Goal: Transaction & Acquisition: Purchase product/service

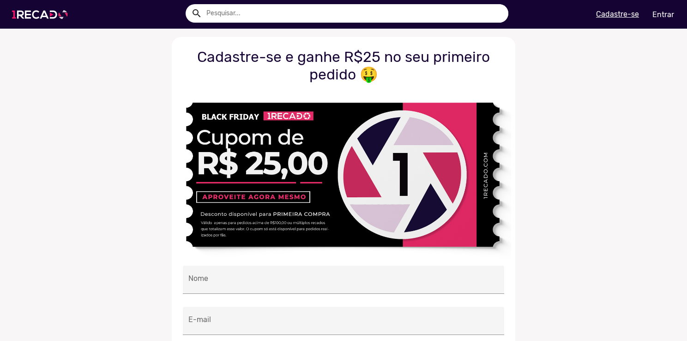
click at [28, 14] on img at bounding box center [42, 14] width 70 height 39
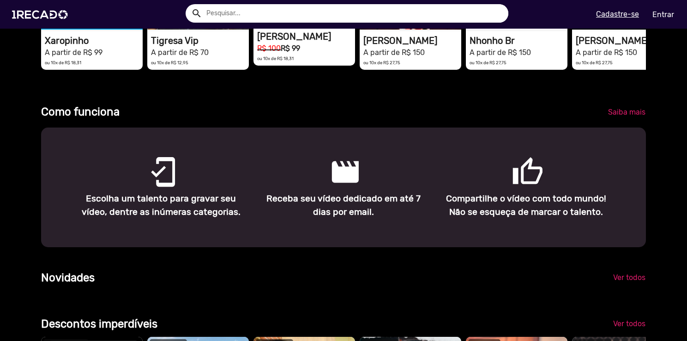
scroll to position [277, 0]
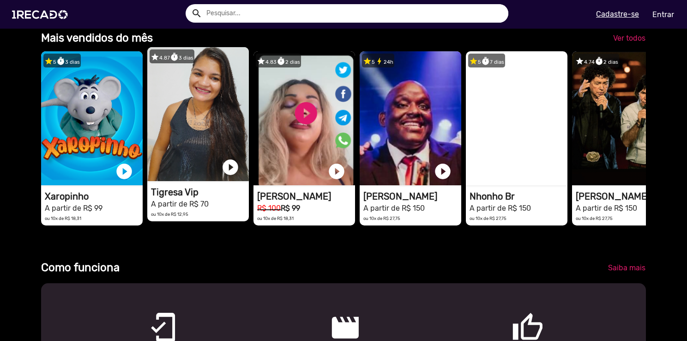
click at [179, 154] on video "1RECADO vídeos dedicados para fãs e empresas" at bounding box center [198, 114] width 102 height 134
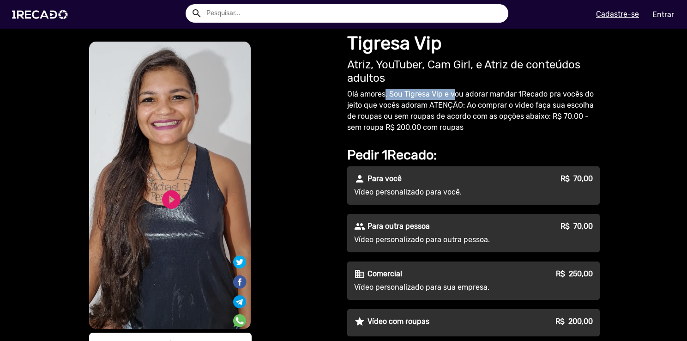
drag, startPoint x: 382, startPoint y: 98, endPoint x: 450, endPoint y: 96, distance: 67.9
click at [449, 96] on p "Olá amores, Sou Tigresa Vip e vou adorar mandar 1Recado pra vocês do jeito que …" at bounding box center [473, 111] width 253 height 44
drag, startPoint x: 450, startPoint y: 96, endPoint x: 396, endPoint y: 108, distance: 55.3
click at [396, 108] on p "Olá amores, Sou Tigresa Vip e vou adorar mandar 1Recado pra vocês do jeito que …" at bounding box center [473, 111] width 253 height 44
drag, startPoint x: 508, startPoint y: 102, endPoint x: 519, endPoint y: 102, distance: 11.6
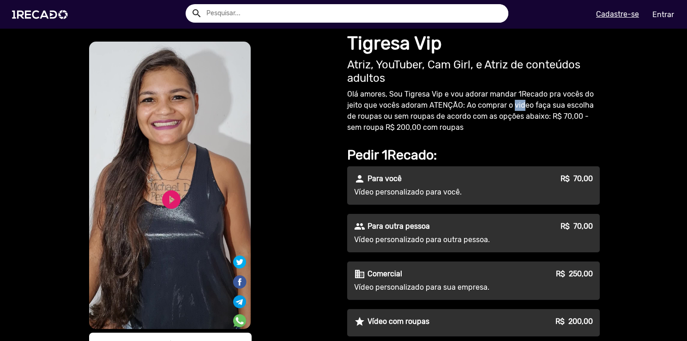
click at [519, 102] on p "Olá amores, Sou Tigresa Vip e vou adorar mandar 1Recado pra vocês do jeito que …" at bounding box center [473, 111] width 253 height 44
click at [371, 117] on p "Olá amores, Sou Tigresa Vip e vou adorar mandar 1Recado pra vocês do jeito que …" at bounding box center [473, 111] width 253 height 44
click at [198, 198] on video "S1RECADO vídeos dedicados para fãs e empresas" at bounding box center [170, 185] width 162 height 287
click at [171, 200] on link "play_circle_filled" at bounding box center [171, 199] width 22 height 22
click at [162, 199] on link "pause_circle" at bounding box center [171, 199] width 22 height 22
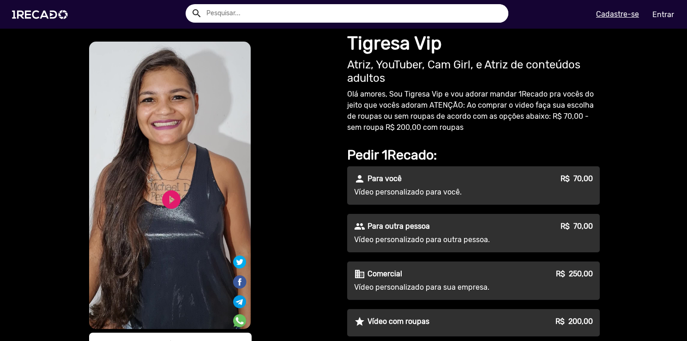
click at [288, 168] on div "S1RECADO vídeos dedicados para fãs e empresas S1RECADO vídeos dedicados para fã…" at bounding box center [211, 214] width 249 height 348
click at [41, 13] on img at bounding box center [42, 14] width 70 height 39
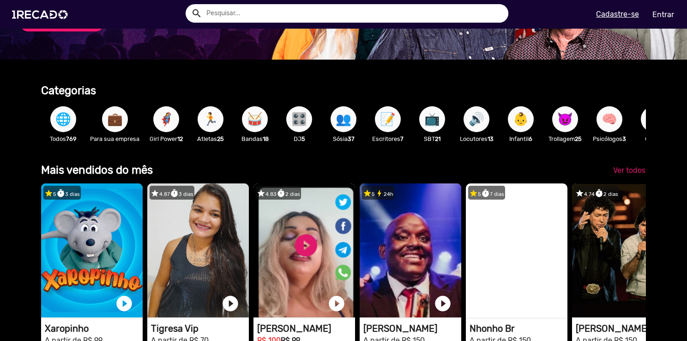
scroll to position [185, 0]
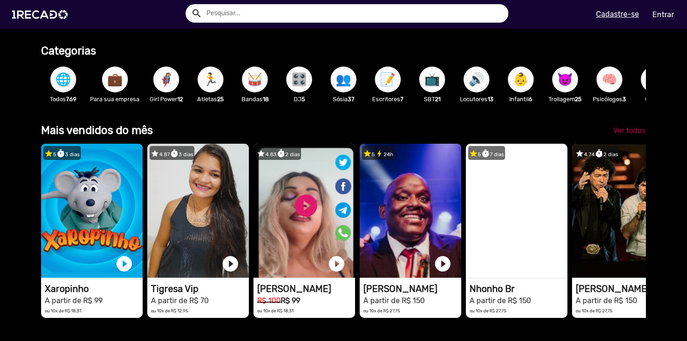
click at [629, 135] on span "Ver todos" at bounding box center [629, 130] width 32 height 9
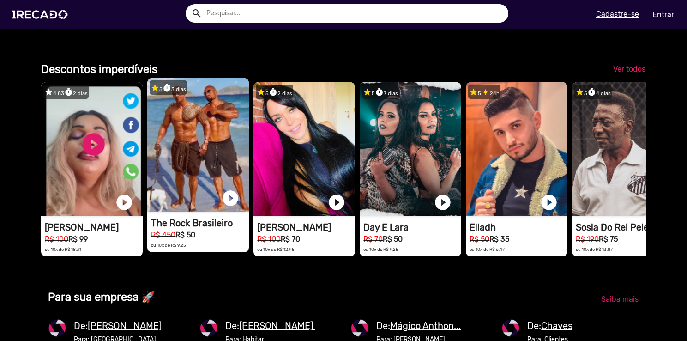
scroll to position [693, 0]
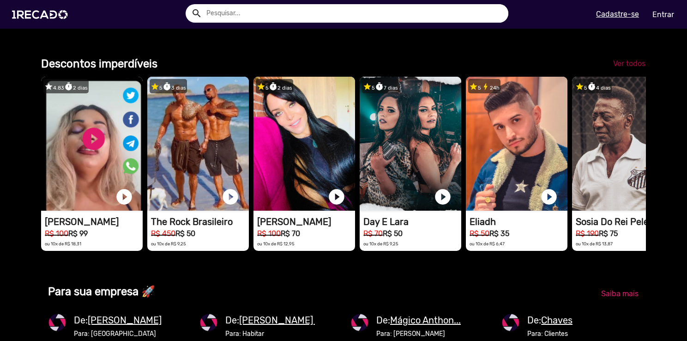
click at [626, 68] on span "Ver todos" at bounding box center [629, 63] width 32 height 9
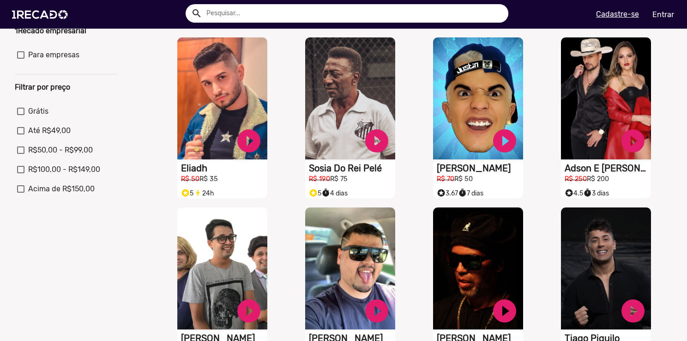
scroll to position [231, 0]
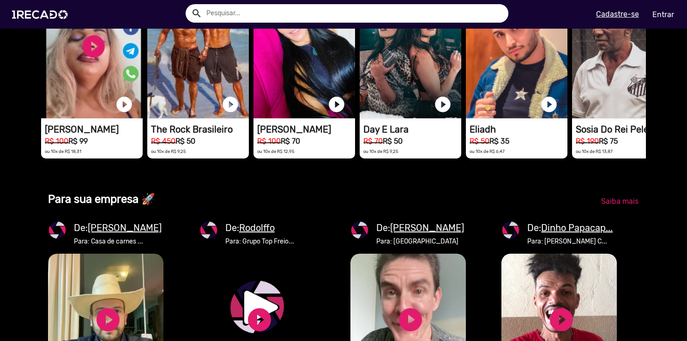
scroll to position [0, 2040]
click at [251, 19] on input "text" at bounding box center [353, 13] width 309 height 18
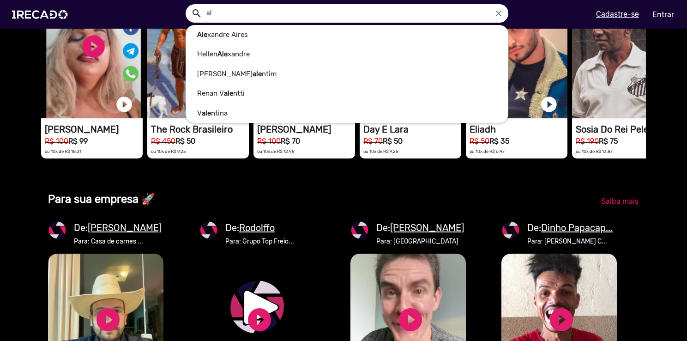
type input "a"
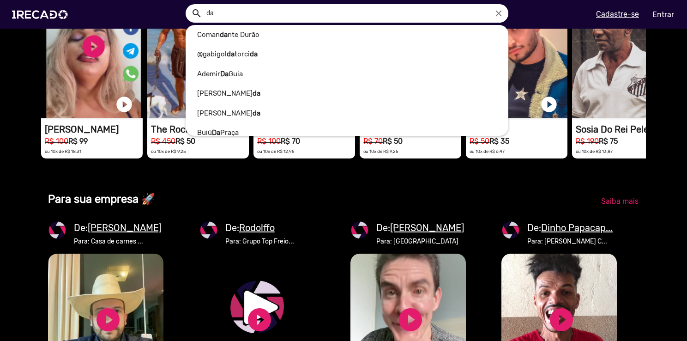
type input "d"
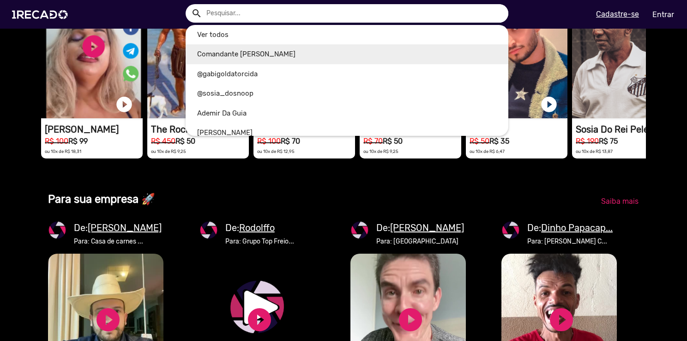
type input "d"
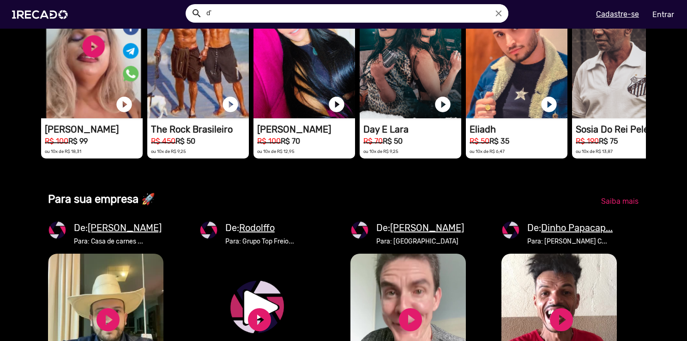
type input "d"
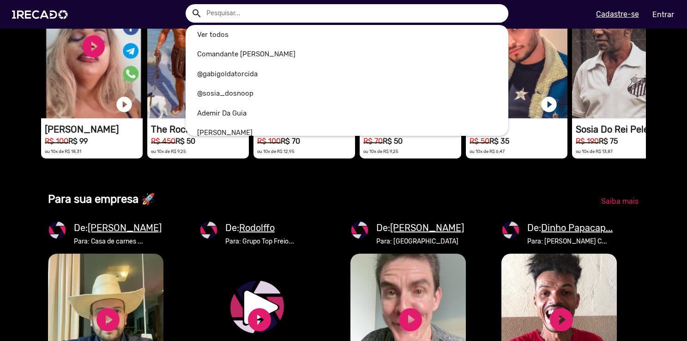
click at [668, 17] on div at bounding box center [343, 170] width 687 height 341
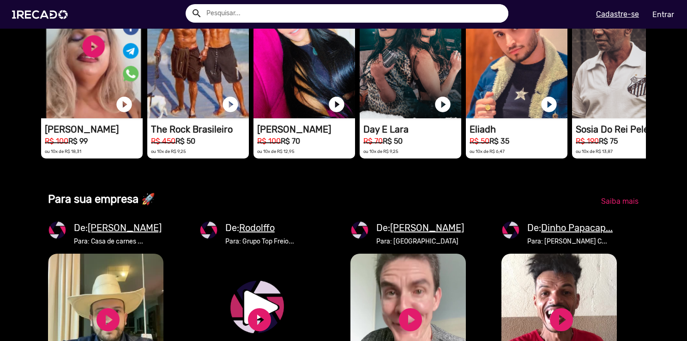
click at [667, 17] on link "Entrar" at bounding box center [663, 14] width 34 height 16
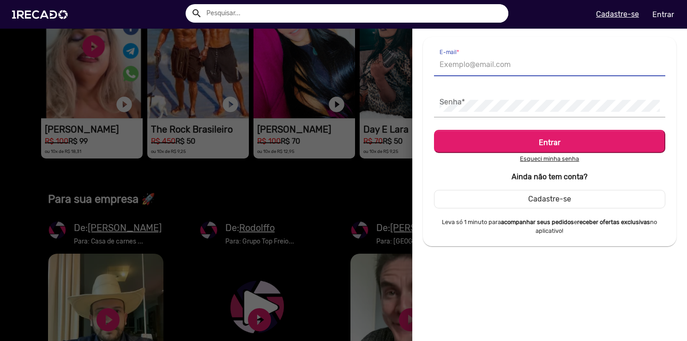
click at [494, 66] on input "E-mail *" at bounding box center [550, 65] width 220 height 12
type input "[EMAIL_ADDRESS][DOMAIN_NAME]"
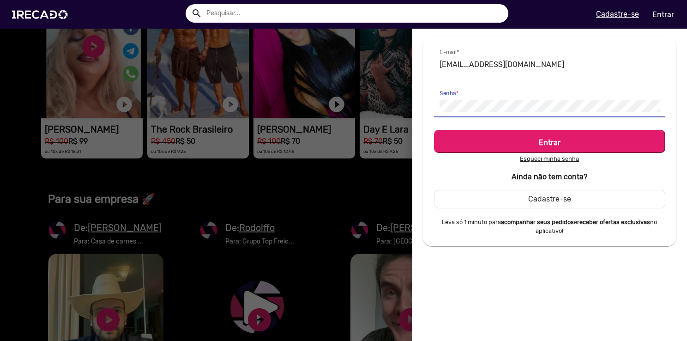
click at [434, 130] on button "Entrar" at bounding box center [549, 141] width 231 height 23
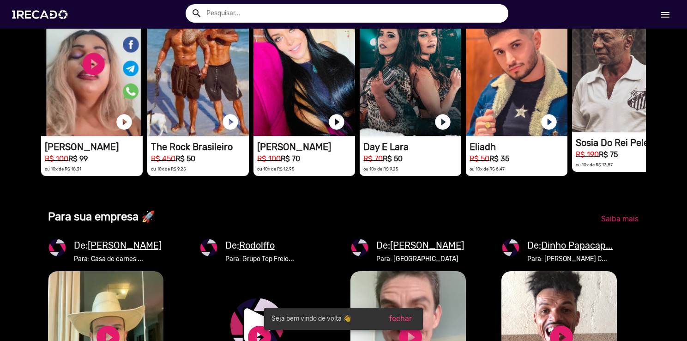
scroll to position [739, 0]
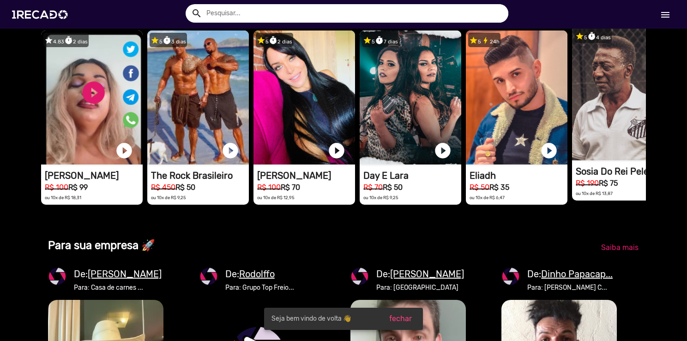
click at [605, 160] on video "1RECADO vídeos dedicados para fãs e empresas" at bounding box center [623, 93] width 102 height 134
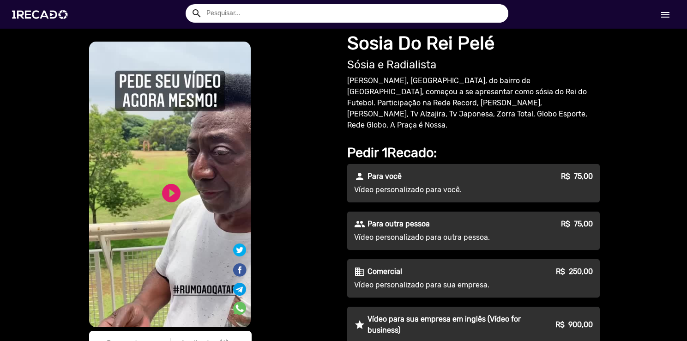
click at [157, 181] on div "play_circle_filled" at bounding box center [156, 189] width 28 height 35
click at [168, 205] on video "S1RECADO vídeos dedicados para fãs e empresas" at bounding box center [170, 184] width 162 height 285
click at [164, 196] on link "play_circle_filled" at bounding box center [171, 193] width 22 height 22
click at [165, 190] on link "pause_circle" at bounding box center [171, 193] width 22 height 22
click at [658, 10] on link "menu" at bounding box center [666, 14] width 30 height 17
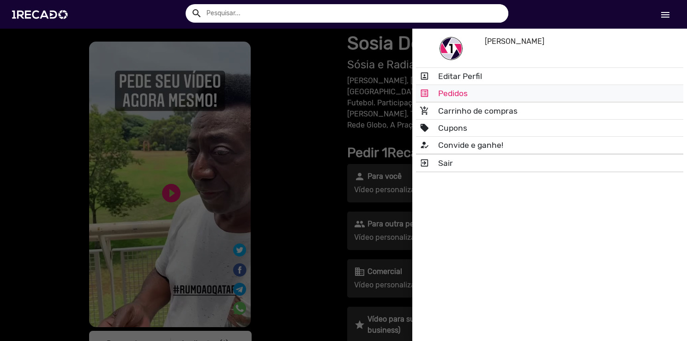
click at [467, 90] on link "list_alt Pedidos" at bounding box center [549, 93] width 267 height 17
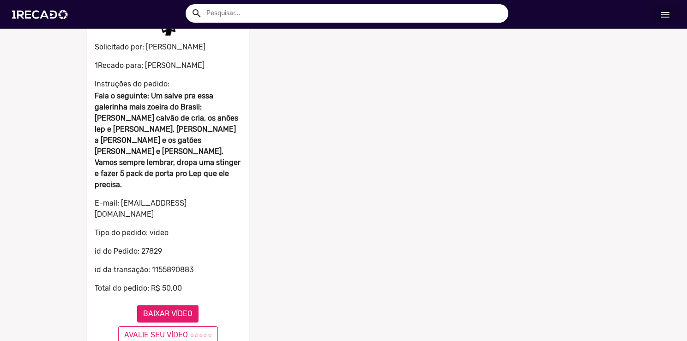
scroll to position [109, 0]
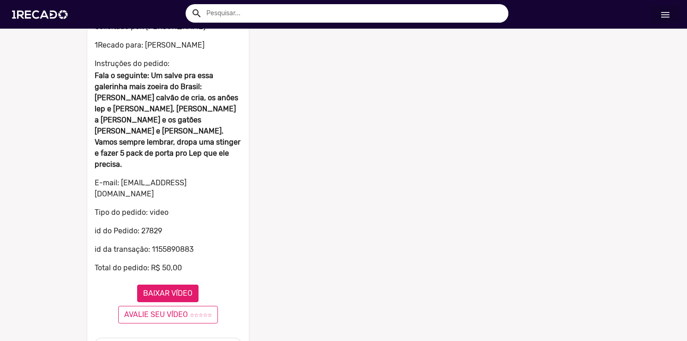
click at [159, 284] on button "BAIXAR VÍDEO" at bounding box center [167, 293] width 61 height 18
drag, startPoint x: 199, startPoint y: 168, endPoint x: 206, endPoint y: 170, distance: 8.1
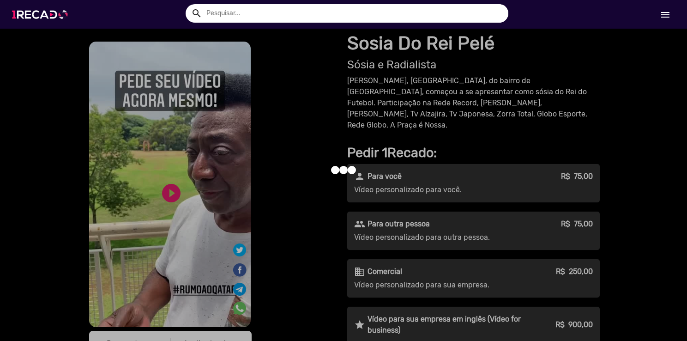
click at [51, 18] on img at bounding box center [42, 14] width 70 height 39
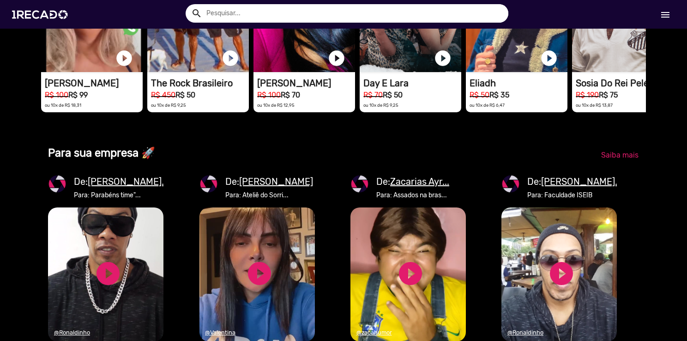
scroll to position [0, 680]
click at [241, 17] on input "text" at bounding box center [353, 13] width 309 height 18
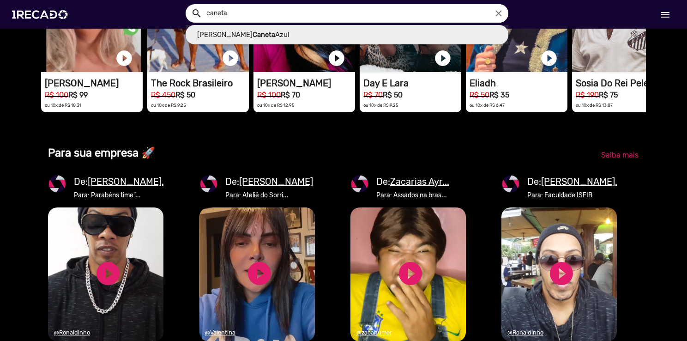
scroll to position [0, 980]
click at [271, 40] on link "[PERSON_NAME] Caneta Azul" at bounding box center [347, 35] width 323 height 20
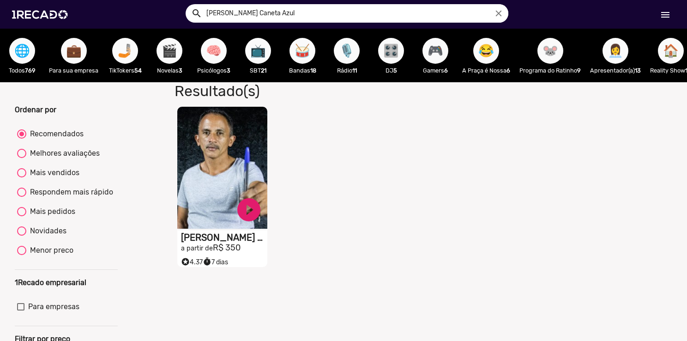
click at [263, 155] on video "S1RECADO vídeos dedicados para fãs e empresas" at bounding box center [222, 168] width 90 height 122
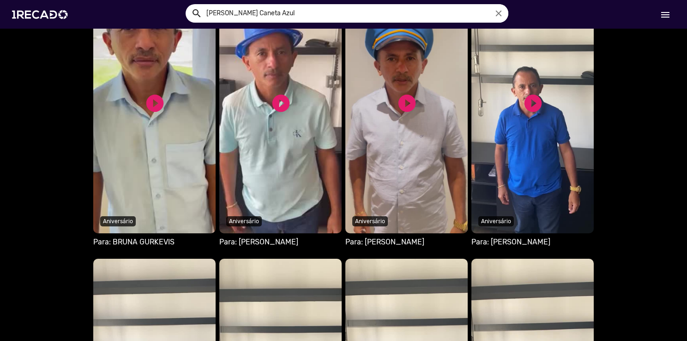
scroll to position [600, 0]
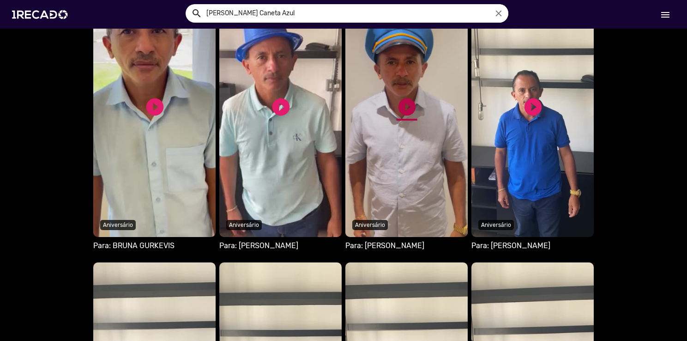
click at [399, 105] on link "play_circle_filled" at bounding box center [407, 106] width 21 height 21
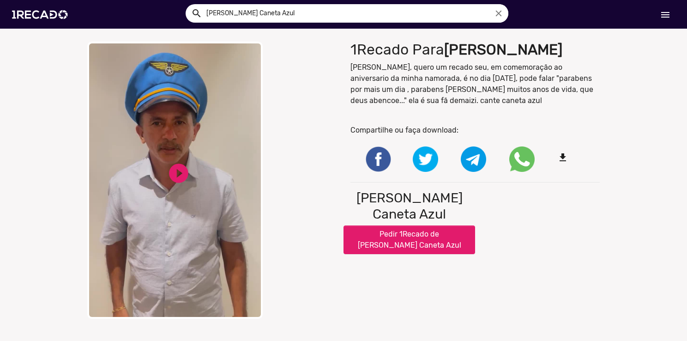
click at [195, 178] on video "Your browser does not support HTML5 video." at bounding box center [174, 180] width 175 height 277
click at [173, 176] on link "pause_circle" at bounding box center [178, 173] width 23 height 23
click at [173, 176] on link "play_circle_filled" at bounding box center [178, 173] width 23 height 23
click at [174, 176] on link "pause_circle" at bounding box center [178, 173] width 23 height 23
click at [57, 9] on img at bounding box center [42, 14] width 70 height 39
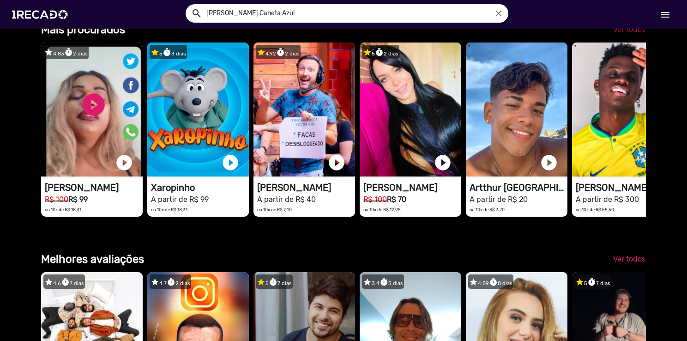
click at [626, 34] on span "Ver todos" at bounding box center [629, 29] width 32 height 9
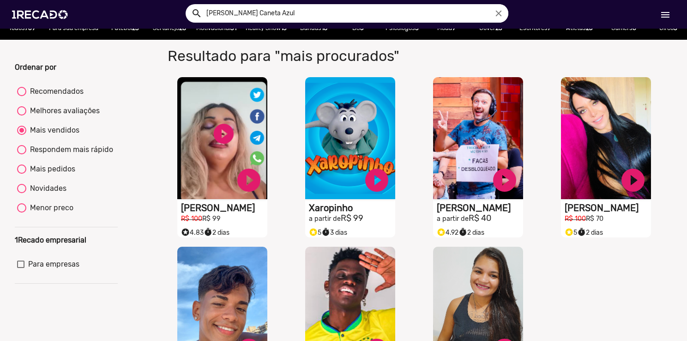
scroll to position [46, 0]
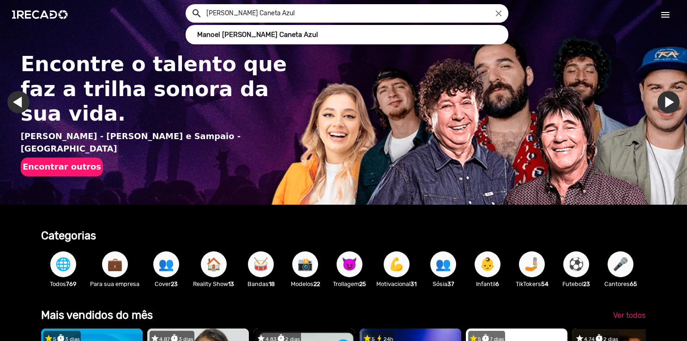
click at [305, 17] on input "[PERSON_NAME] Caneta Azul" at bounding box center [353, 13] width 309 height 18
type input "M"
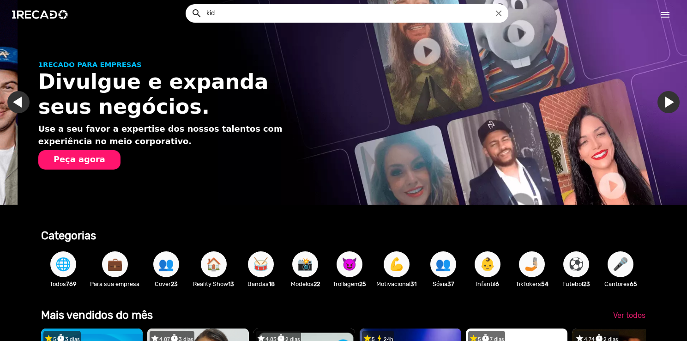
scroll to position [0, 680]
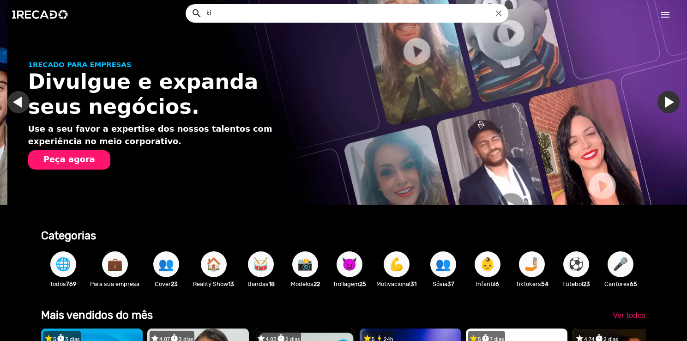
type input "k"
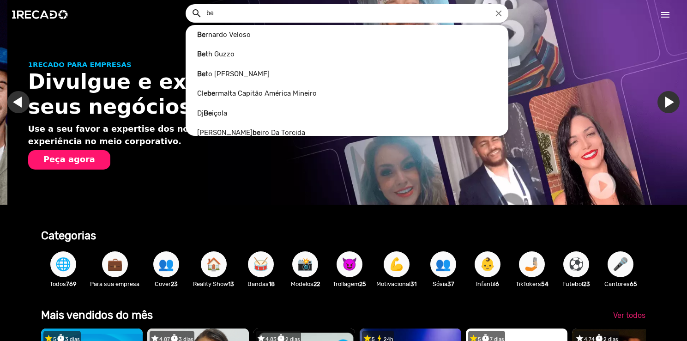
type input "b"
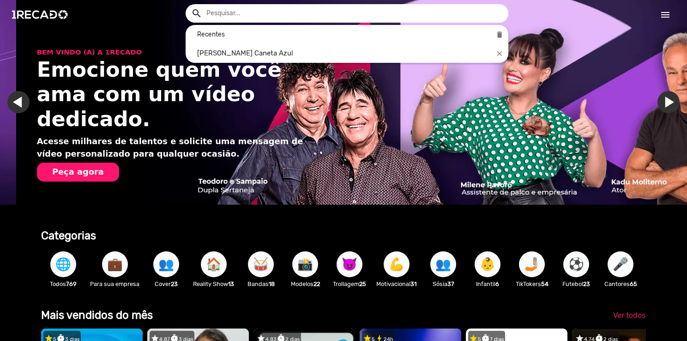
scroll to position [0, 1360]
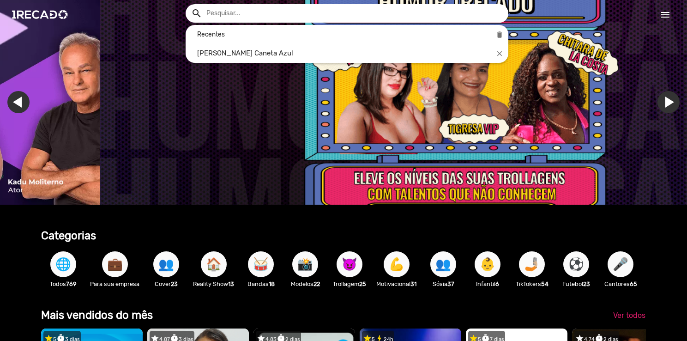
click at [258, 25] on div "Recentes delete" at bounding box center [347, 34] width 323 height 18
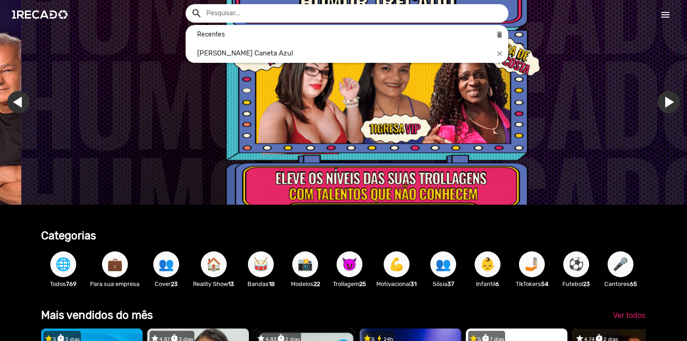
drag, startPoint x: 257, startPoint y: 17, endPoint x: 253, endPoint y: 19, distance: 5.0
click at [253, 19] on input "text" at bounding box center [353, 13] width 309 height 18
paste input "Clóvis [PERSON_NAME]"
type input "Clóvis [PERSON_NAME]"
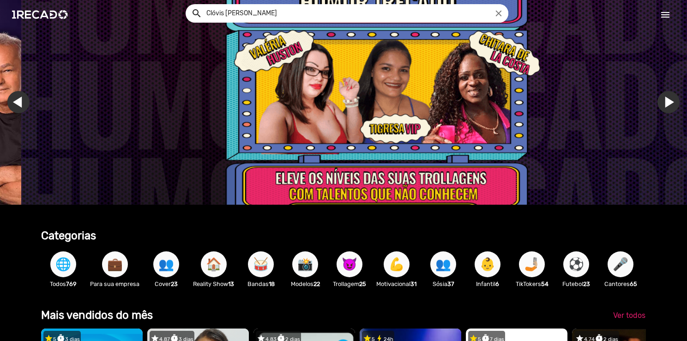
drag, startPoint x: 298, startPoint y: 18, endPoint x: 146, endPoint y: 12, distance: 152.5
click at [186, 12] on ng-autocomplete "Clóvis [PERSON_NAME] close Recentes delete [PERSON_NAME] Caneta Azul close" at bounding box center [347, 13] width 323 height 18
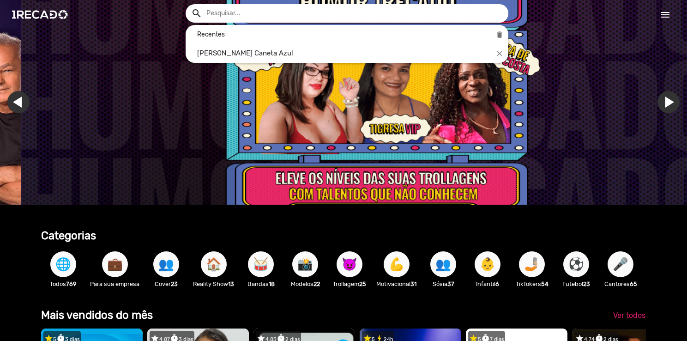
drag, startPoint x: 398, startPoint y: 223, endPoint x: 376, endPoint y: 145, distance: 80.9
click at [398, 222] on div at bounding box center [343, 170] width 687 height 341
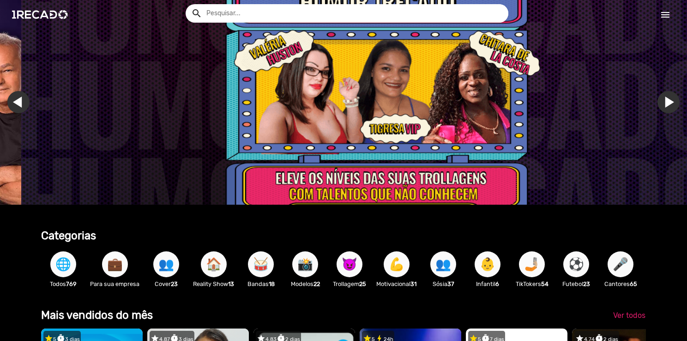
click at [375, 136] on img "Gallery" at bounding box center [364, 102] width 687 height 205
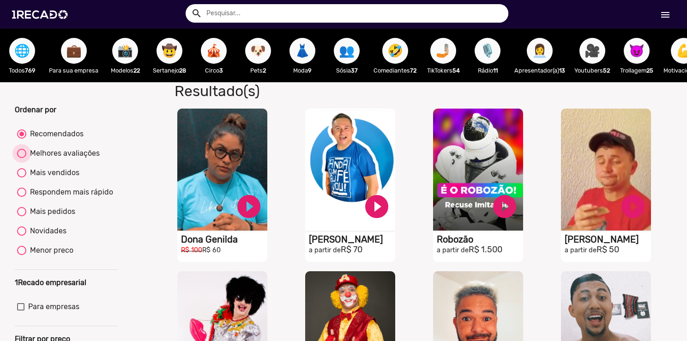
click at [29, 157] on div "Melhores avaliações" at bounding box center [62, 153] width 73 height 11
click at [22, 158] on input "Melhores avaliações" at bounding box center [21, 158] width 0 height 0
radio input "true"
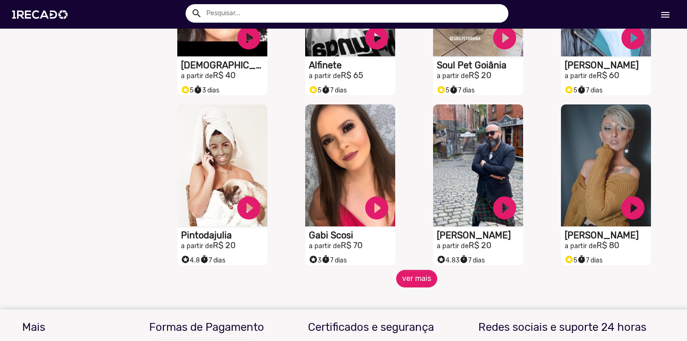
scroll to position [785, 0]
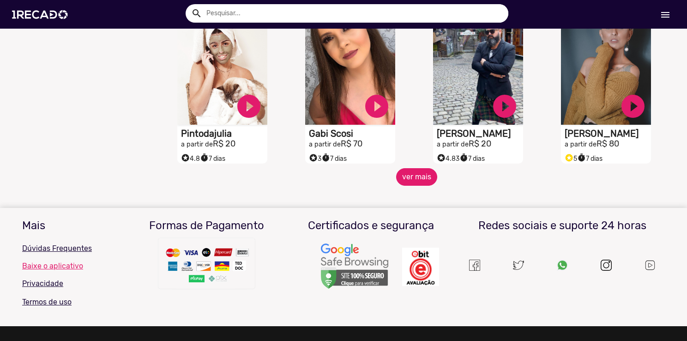
click at [404, 186] on button "ver mais" at bounding box center [416, 177] width 41 height 18
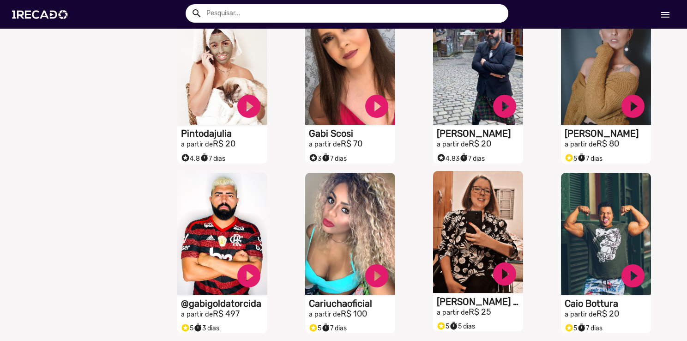
click at [451, 238] on video "S1RECADO vídeos dedicados para fãs e empresas" at bounding box center [478, 232] width 90 height 122
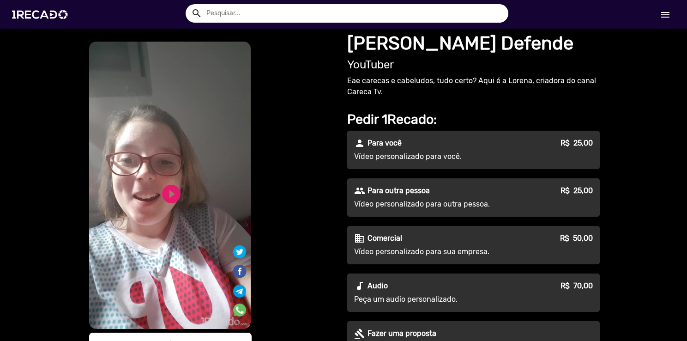
click at [152, 201] on div "play_circle_filled" at bounding box center [156, 190] width 28 height 35
click at [165, 197] on link "play_circle_filled" at bounding box center [171, 194] width 22 height 22
click at [170, 196] on link "pause_circle" at bounding box center [171, 194] width 22 height 22
click at [293, 193] on div "S1RECADO vídeos dedicados para fãs e empresas S1RECADO vídeos dedicados para fã…" at bounding box center [211, 208] width 249 height 337
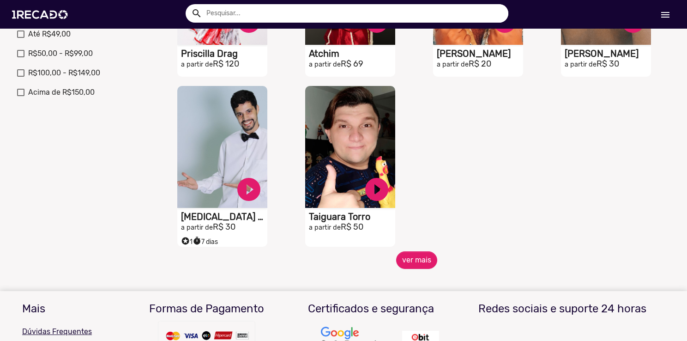
scroll to position [369, 0]
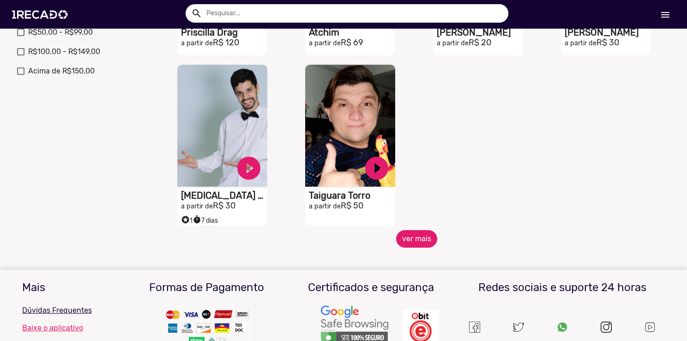
click at [403, 247] on button "ver mais" at bounding box center [416, 239] width 41 height 18
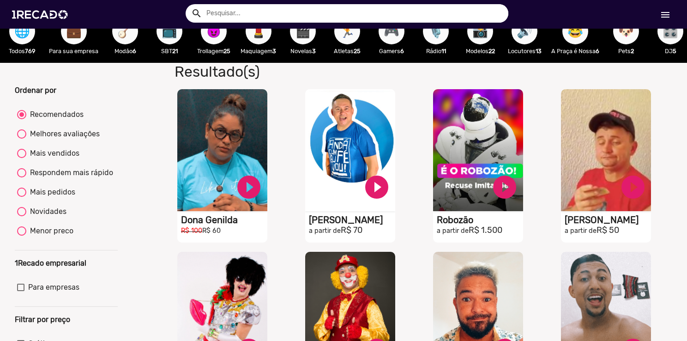
scroll to position [0, 0]
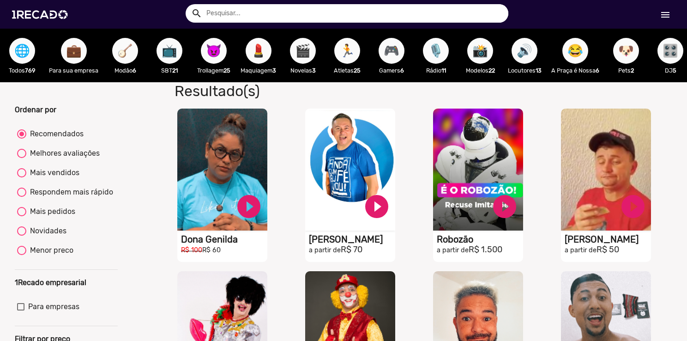
click at [49, 159] on div "Melhores avaliações" at bounding box center [62, 153] width 73 height 11
click at [22, 158] on input "Melhores avaliações" at bounding box center [21, 158] width 0 height 0
radio input "true"
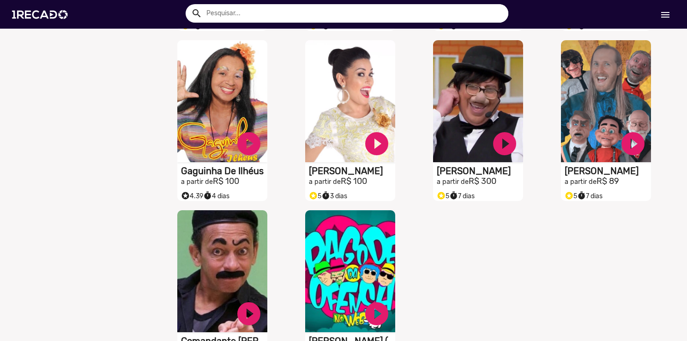
scroll to position [1154, 0]
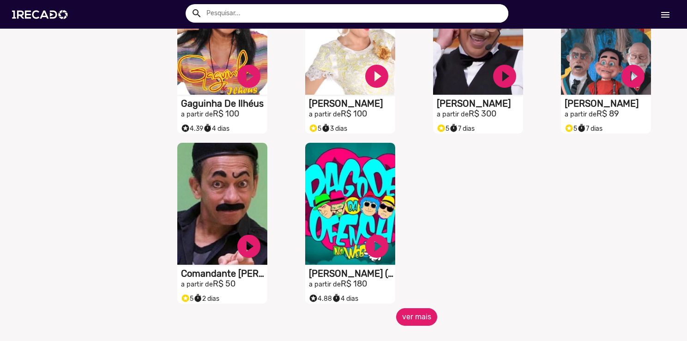
click at [417, 321] on button "ver mais" at bounding box center [416, 317] width 41 height 18
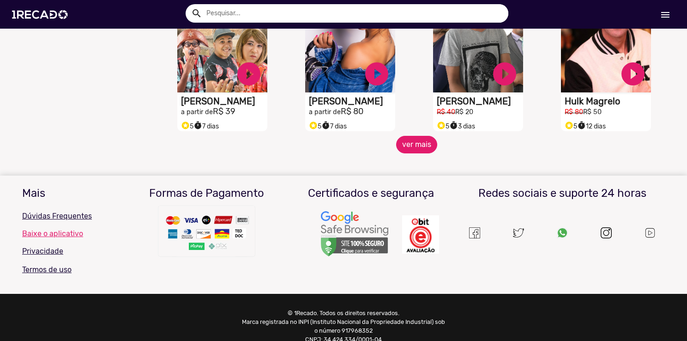
scroll to position [1697, 0]
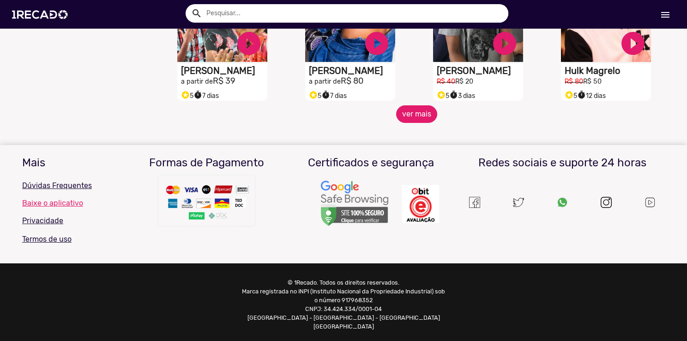
click at [412, 123] on button "ver mais" at bounding box center [416, 114] width 41 height 18
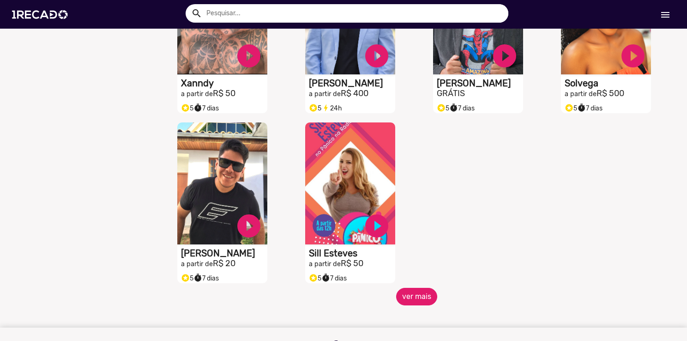
scroll to position [2020, 0]
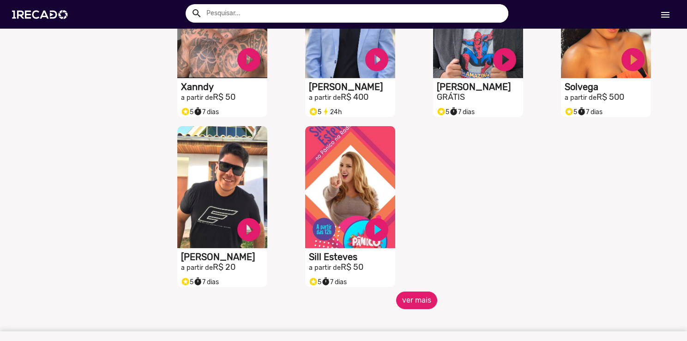
click at [426, 301] on button "ver mais" at bounding box center [416, 300] width 41 height 18
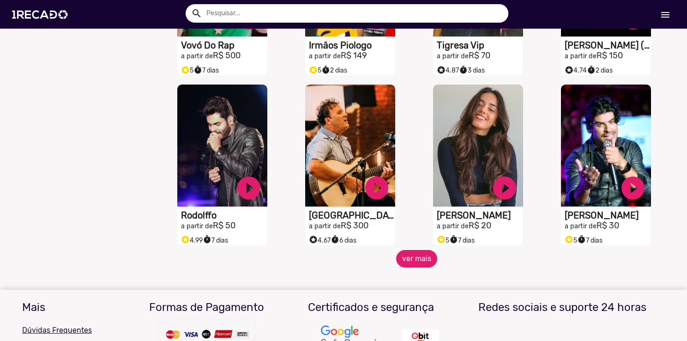
scroll to position [2389, 0]
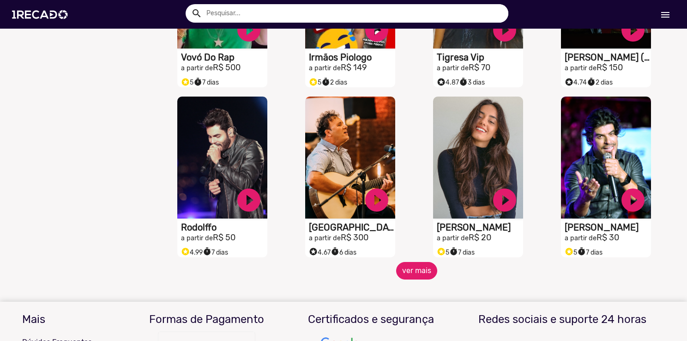
click at [400, 278] on button "ver mais" at bounding box center [416, 271] width 41 height 18
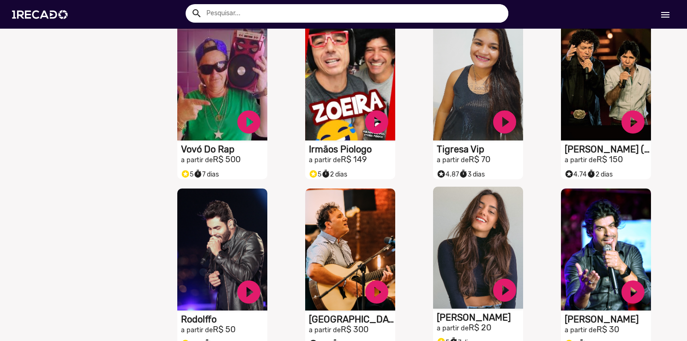
scroll to position [2297, 0]
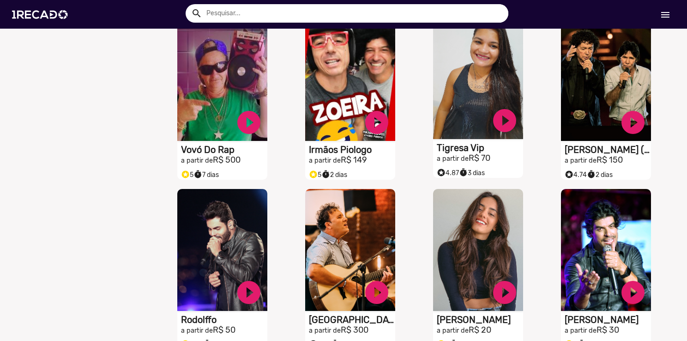
click at [441, 126] on video "S1RECADO vídeos dedicados para fãs e empresas" at bounding box center [478, 78] width 90 height 122
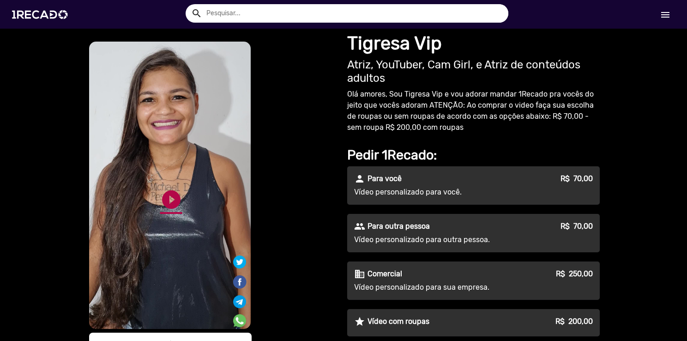
click at [167, 204] on link "play_circle_filled" at bounding box center [171, 199] width 22 height 22
click at [168, 203] on link "pause_circle" at bounding box center [171, 199] width 22 height 22
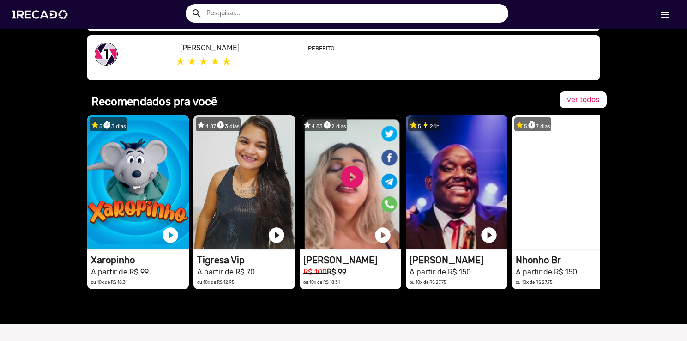
scroll to position [614, 0]
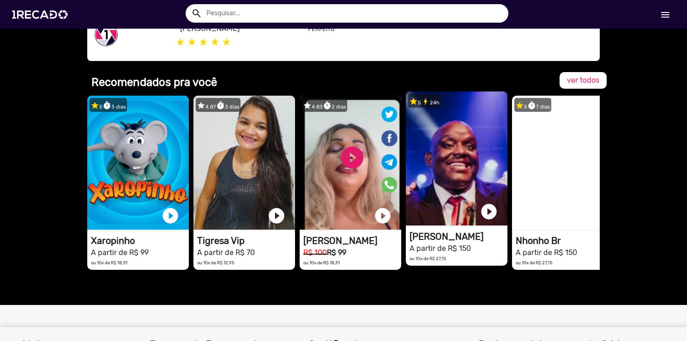
click at [429, 241] on h1 "[PERSON_NAME]" at bounding box center [459, 236] width 98 height 11
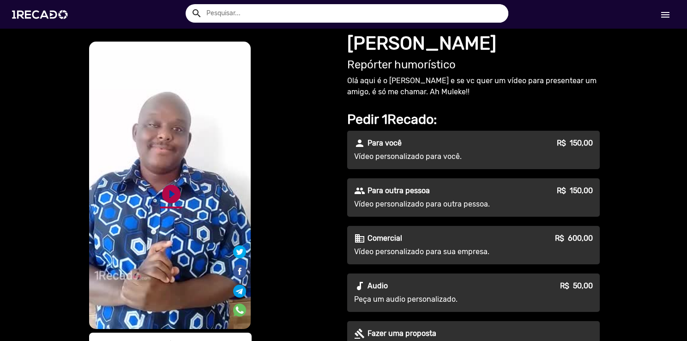
click at [172, 195] on link "play_circle_filled" at bounding box center [171, 194] width 22 height 22
click at [172, 195] on link "pause_circle" at bounding box center [171, 194] width 22 height 22
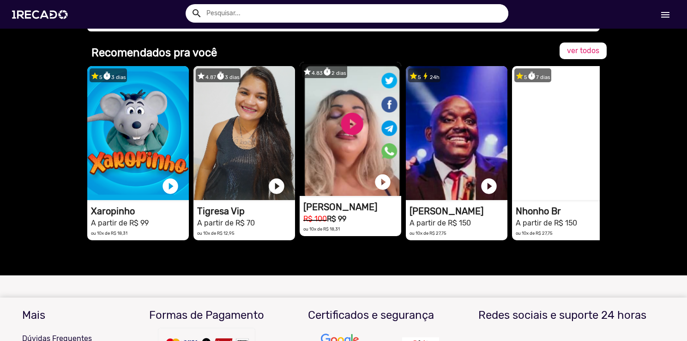
scroll to position [646, 0]
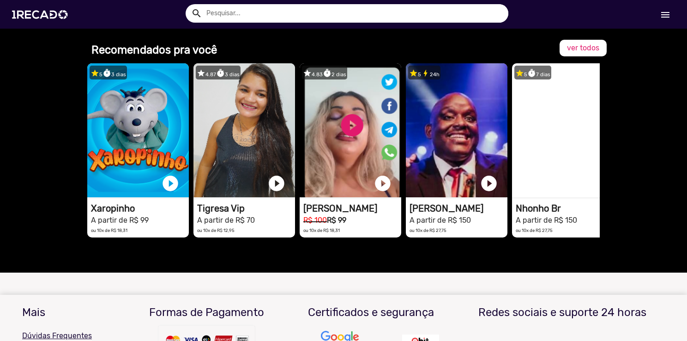
drag, startPoint x: 403, startPoint y: 248, endPoint x: 444, endPoint y: 250, distance: 41.6
click at [444, 249] on div "star 5 timer 3 dias 1RECADO vídeos dedicados para fãs e empresas play_circle_fi…" at bounding box center [343, 154] width 512 height 191
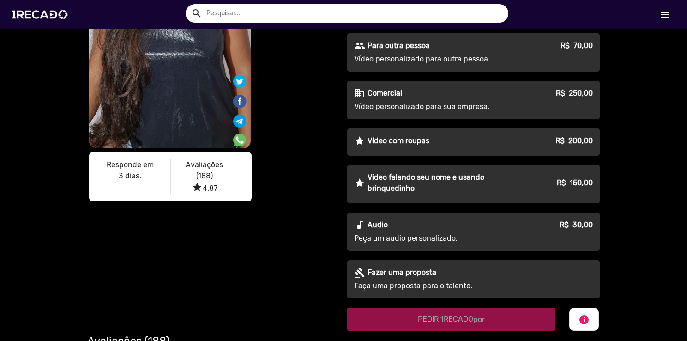
scroll to position [139, 0]
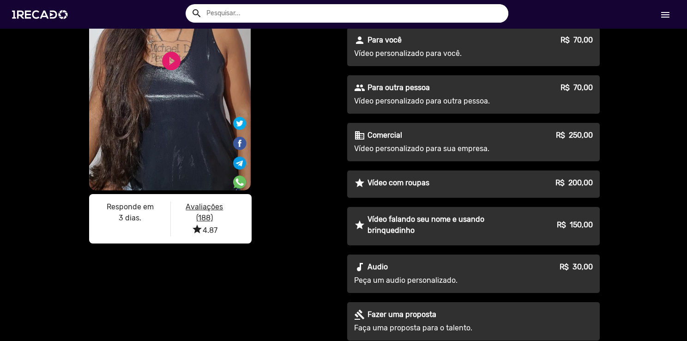
click at [295, 172] on div "S1RECADO vídeos dedicados para fãs e empresas S1RECADO vídeos dedicados para fã…" at bounding box center [211, 75] width 249 height 348
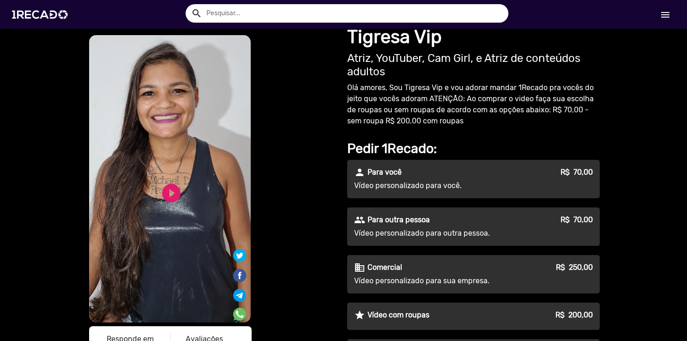
scroll to position [0, 0]
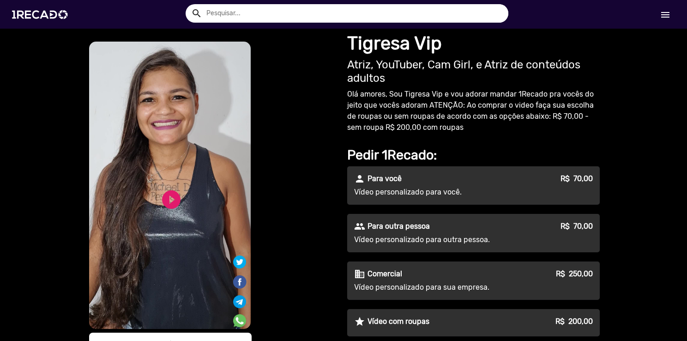
click at [421, 182] on div "person Para você R$ 70,00" at bounding box center [473, 178] width 239 height 11
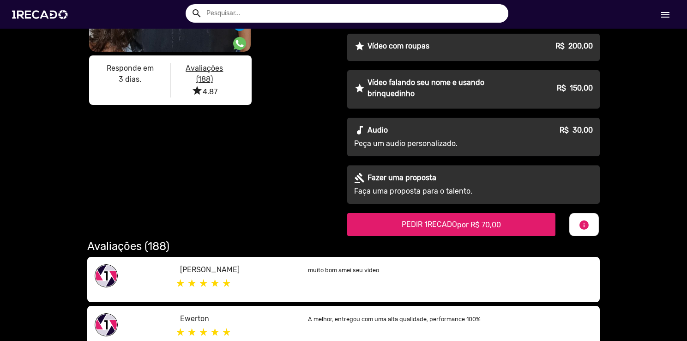
click at [452, 225] on span "PEDIR 1RECADO por R$ 70,00" at bounding box center [451, 224] width 99 height 9
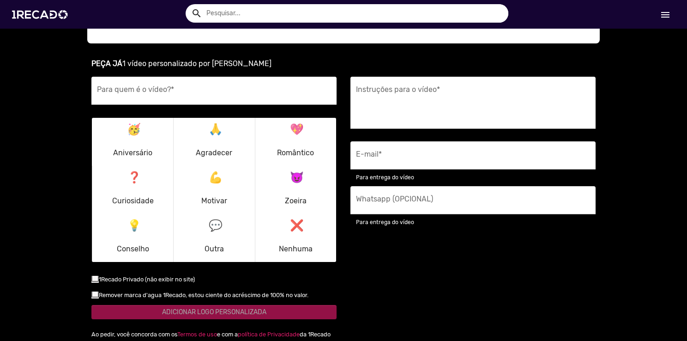
scroll to position [630, 0]
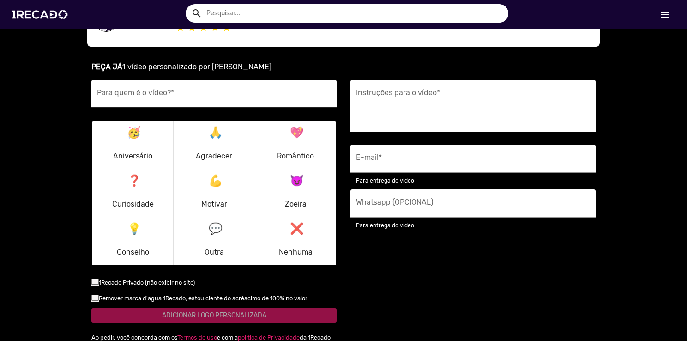
click at [164, 88] on div "Para quem é o vídeo? *" at bounding box center [214, 94] width 234 height 28
click at [205, 194] on p "💪 Motivar" at bounding box center [214, 193] width 26 height 44
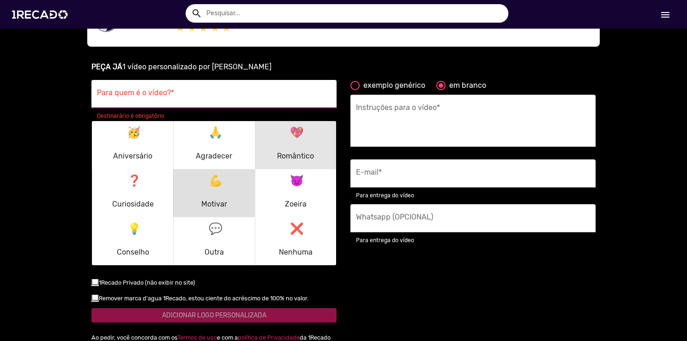
click at [271, 157] on div "💖 Romântico" at bounding box center [295, 145] width 48 height 44
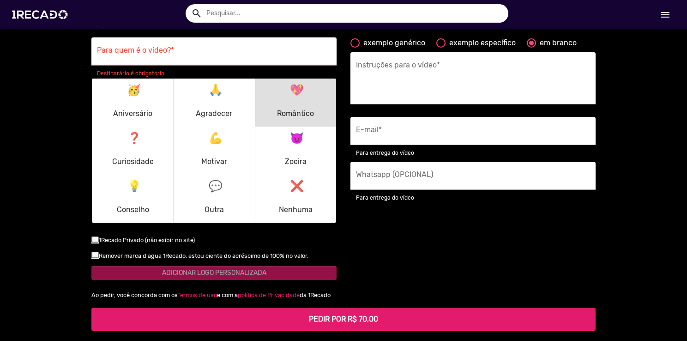
scroll to position [676, 0]
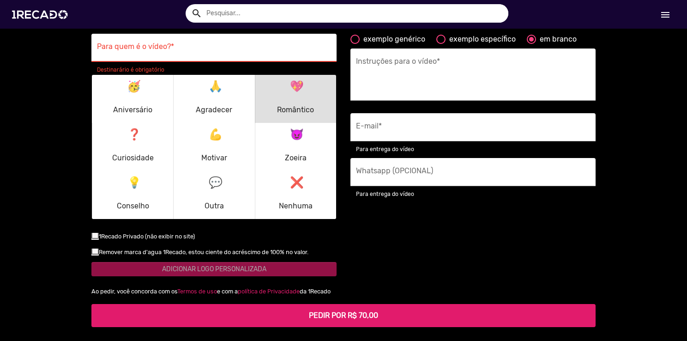
click at [261, 253] on small "Remover marca d'agua 1Recado, estou ciente do acréscimo de 100% no valor." at bounding box center [204, 251] width 210 height 7
click at [95, 254] on input "checkbox" at bounding box center [95, 254] width 0 height 0
checkbox input "true"
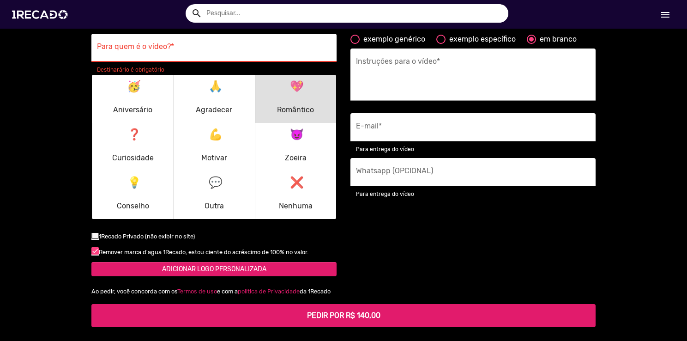
click at [151, 234] on small "1Recado Privado (não exibir no site)" at bounding box center [147, 236] width 96 height 7
click at [95, 239] on input "checkbox" at bounding box center [95, 239] width 0 height 0
checkbox input "true"
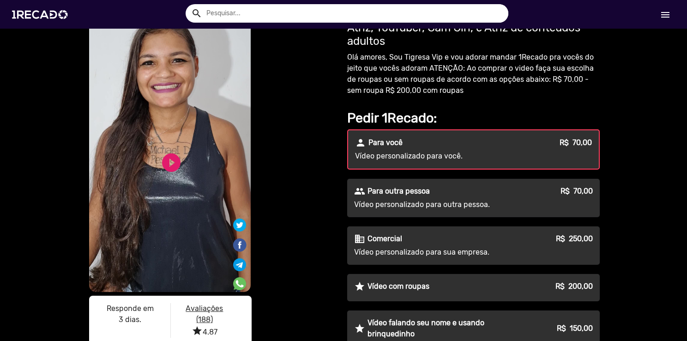
scroll to position [0, 0]
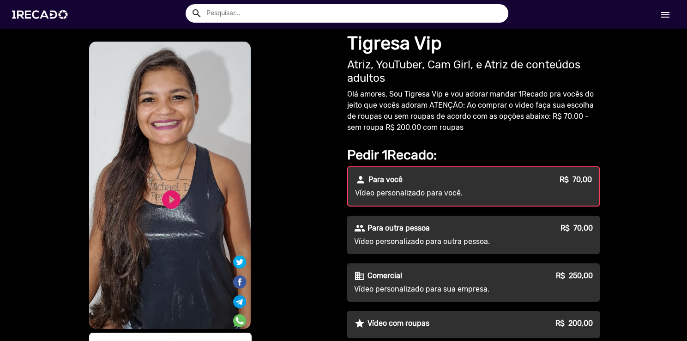
click at [313, 139] on div "S1RECADO vídeos dedicados para fãs e empresas S1RECADO vídeos dedicados para fã…" at bounding box center [211, 214] width 249 height 348
click at [499, 223] on div "people Para outra pessoa R$ 70,00" at bounding box center [473, 228] width 239 height 11
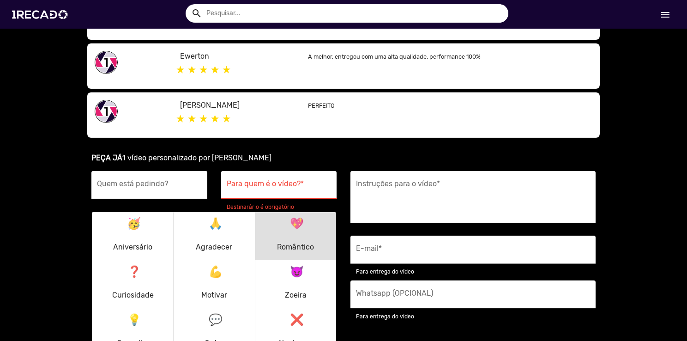
scroll to position [600, 0]
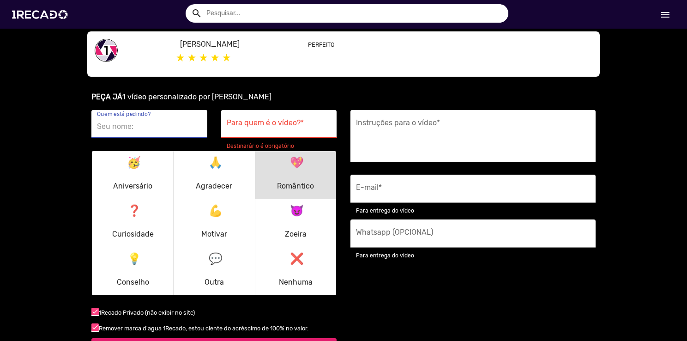
click at [120, 124] on input "Quem está pedindo?" at bounding box center [149, 126] width 105 height 12
click at [236, 121] on input "Para quem é o vídeo? *" at bounding box center [279, 126] width 105 height 12
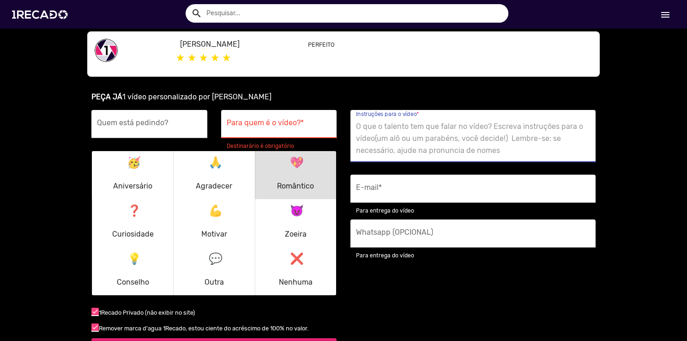
click at [370, 125] on textarea "Instruções para o vídeo *" at bounding box center [473, 139] width 234 height 38
click at [384, 195] on input "E-mail *" at bounding box center [473, 191] width 234 height 12
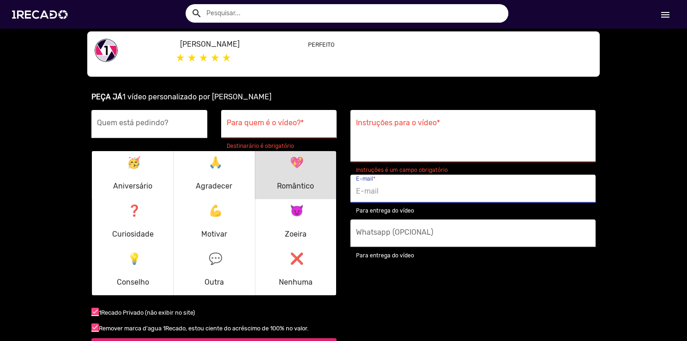
click at [443, 235] on input "Whatsapp (OPCIONAL)" at bounding box center [473, 236] width 234 height 12
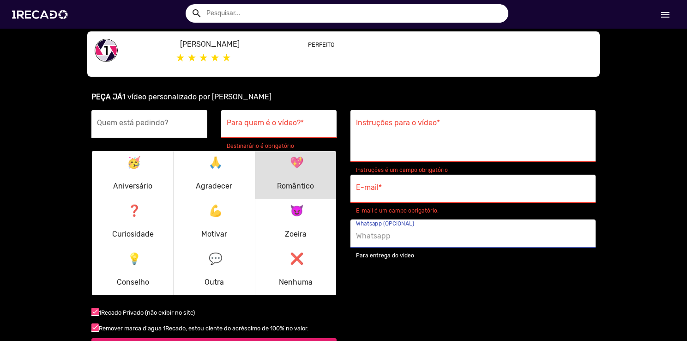
click at [410, 283] on div "Instruções para o vídeo * Instruções é um campo obrigatório E-mail * E-mail é u…" at bounding box center [472, 236] width 259 height 252
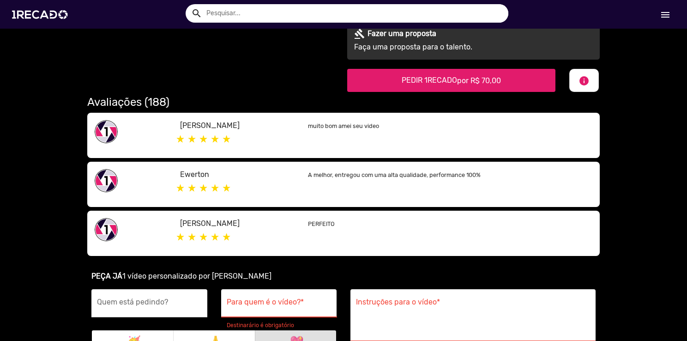
scroll to position [416, 0]
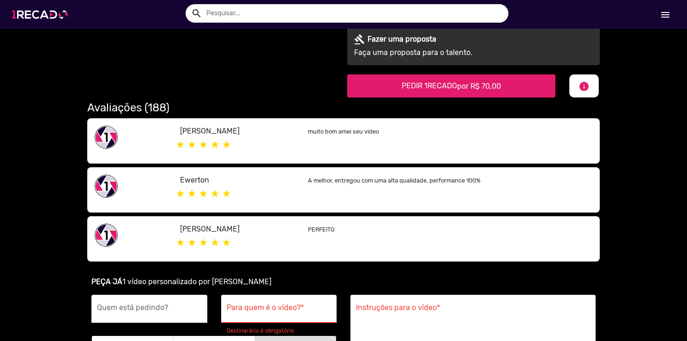
click at [47, 24] on img at bounding box center [42, 14] width 70 height 39
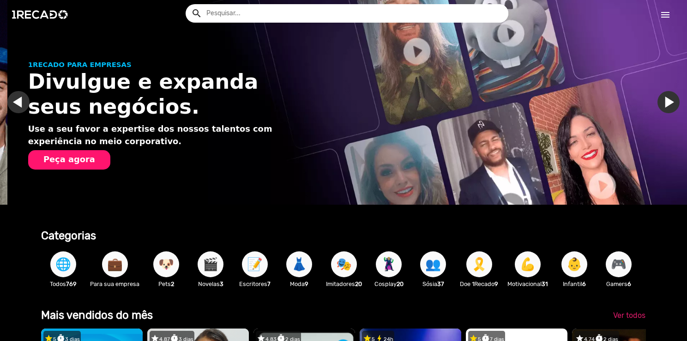
click at [66, 269] on span "🌐" at bounding box center [63, 264] width 16 height 26
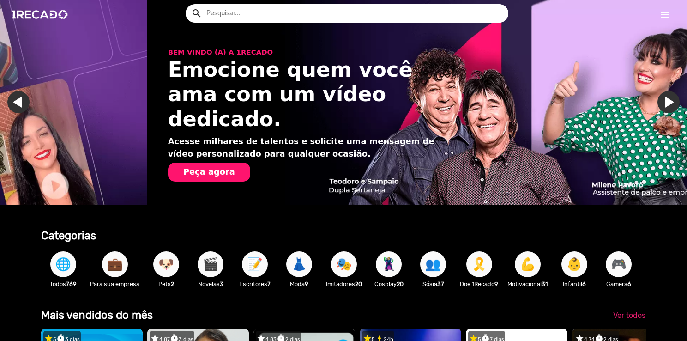
scroll to position [0, 1360]
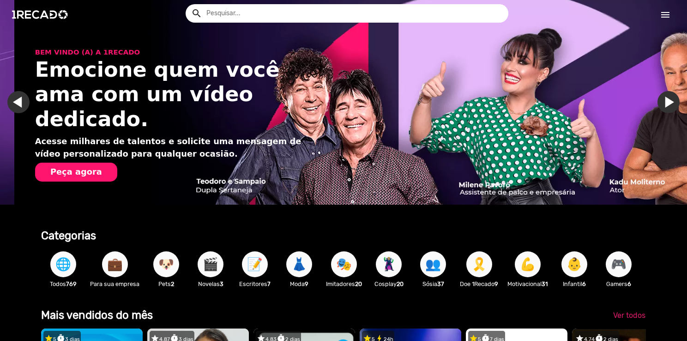
click at [60, 265] on span "🌐" at bounding box center [63, 264] width 16 height 26
click at [65, 279] on p "Todos 769" at bounding box center [63, 283] width 35 height 9
click at [64, 275] on span "🌐" at bounding box center [63, 264] width 16 height 26
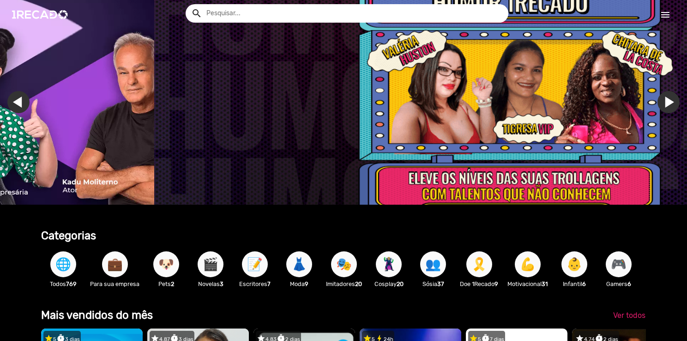
scroll to position [0, 2040]
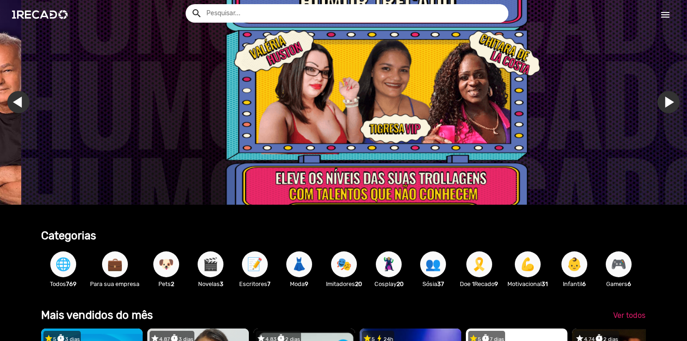
click at [56, 258] on span "🌐" at bounding box center [63, 264] width 16 height 26
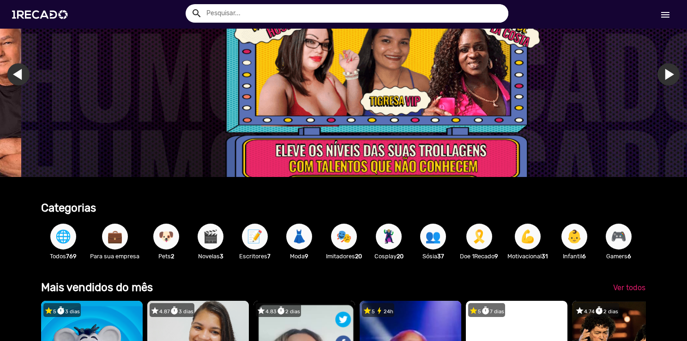
scroll to position [92, 0]
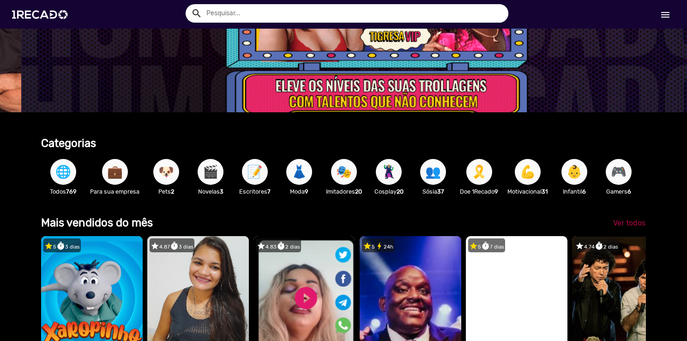
click at [613, 227] on span "Ver todos" at bounding box center [629, 222] width 32 height 9
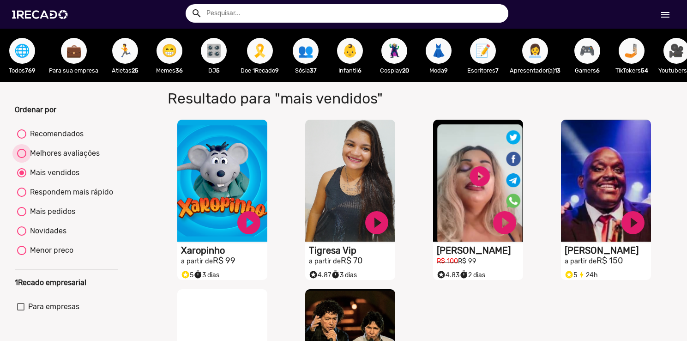
click at [33, 156] on div "Melhores avaliações" at bounding box center [62, 153] width 73 height 11
click at [22, 158] on input "Melhores avaliações" at bounding box center [21, 158] width 0 height 0
radio input "true"
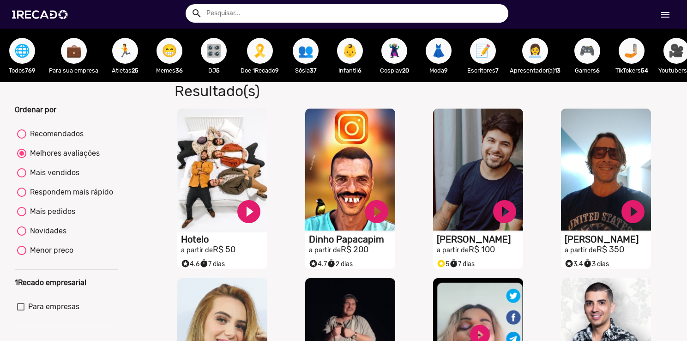
click at [34, 190] on mat-radio-group "Recomendados Melhores avaliações Mais vendidos Respondem mais rápido Mais pedid…" at bounding box center [66, 194] width 103 height 136
click at [34, 182] on mat-radio-button "Mais vendidos" at bounding box center [66, 174] width 98 height 15
click at [33, 178] on div "Mais vendidos" at bounding box center [52, 172] width 53 height 11
click at [22, 178] on input "Mais vendidos" at bounding box center [21, 177] width 0 height 0
radio input "true"
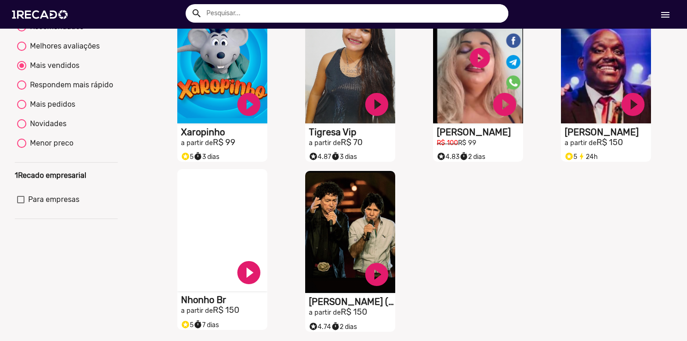
scroll to position [139, 0]
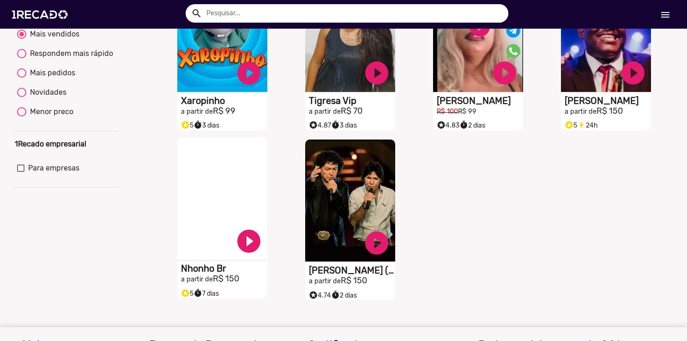
click at [223, 222] on video "S1RECADO vídeos dedicados para fãs e empresas" at bounding box center [222, 199] width 90 height 122
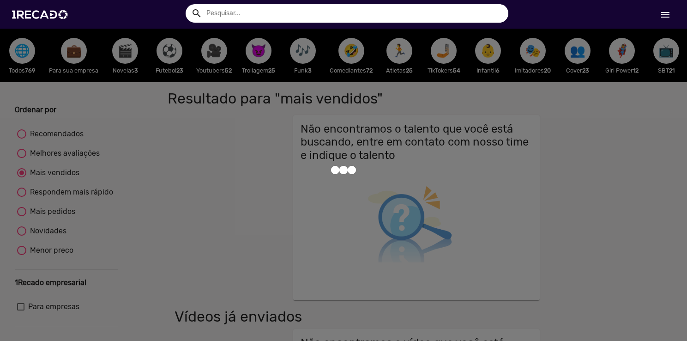
click at [61, 162] on div at bounding box center [343, 170] width 687 height 341
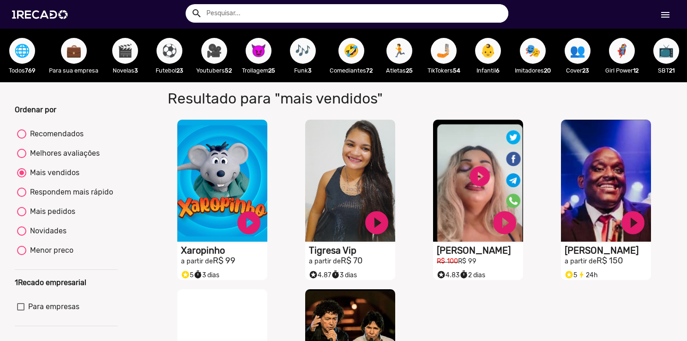
click at [64, 173] on mat-radio-group "Recomendados Melhores avaliações Mais vendidos Respondem mais rápido Mais pedid…" at bounding box center [66, 194] width 103 height 136
click at [38, 158] on div "Melhores avaliações" at bounding box center [62, 153] width 73 height 11
click at [22, 158] on input "Melhores avaliações" at bounding box center [21, 158] width 0 height 0
radio input "true"
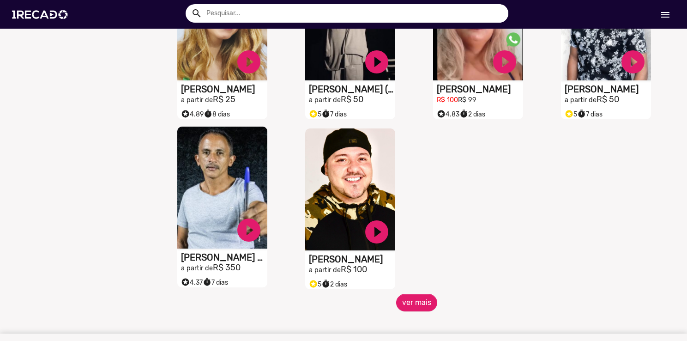
scroll to position [323, 0]
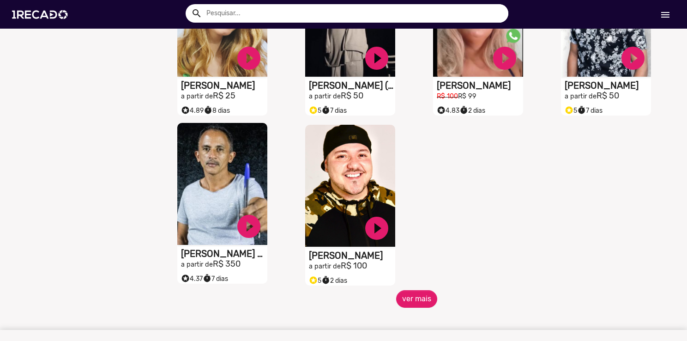
click at [216, 218] on video "S1RECADO vídeos dedicados para fãs e empresas" at bounding box center [222, 184] width 90 height 122
